Goal: Check status: Check status

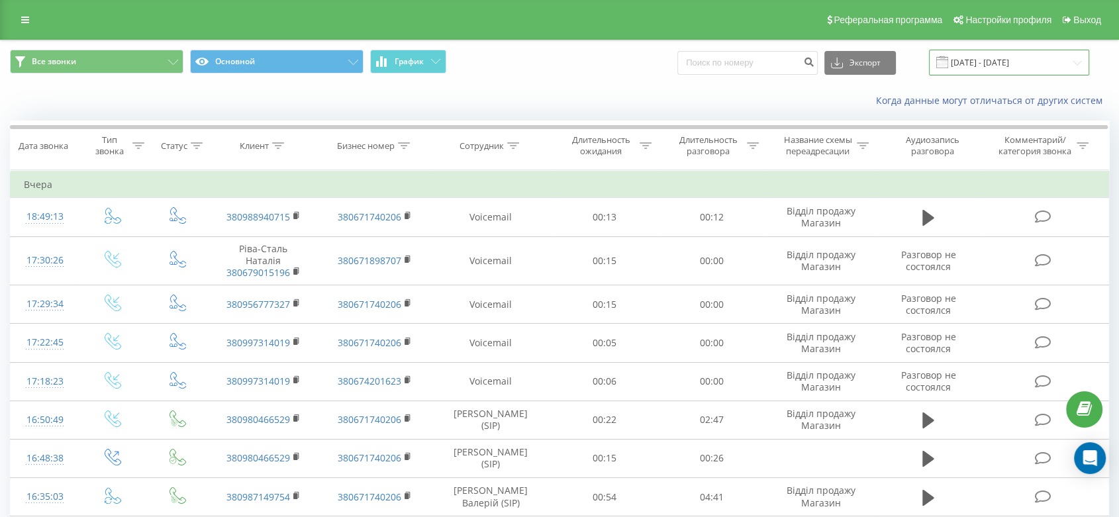
click at [988, 63] on input "[DATE] - [DATE]" at bounding box center [1009, 63] width 160 height 26
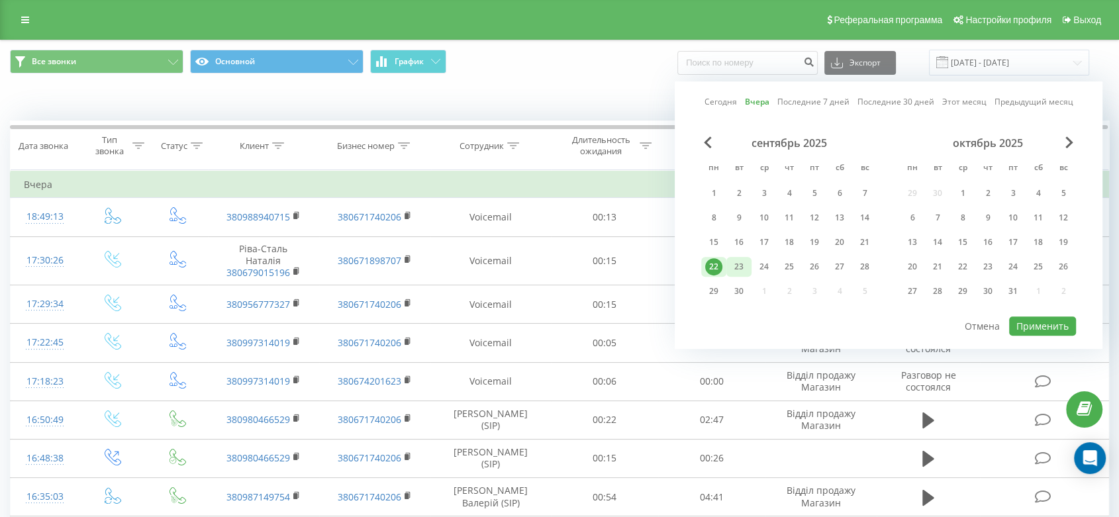
click at [742, 264] on div "23" at bounding box center [738, 266] width 17 height 17
click at [1040, 317] on button "Применить" at bounding box center [1042, 326] width 67 height 19
type input "[DATE] - [DATE]"
